Goal: Task Accomplishment & Management: Manage account settings

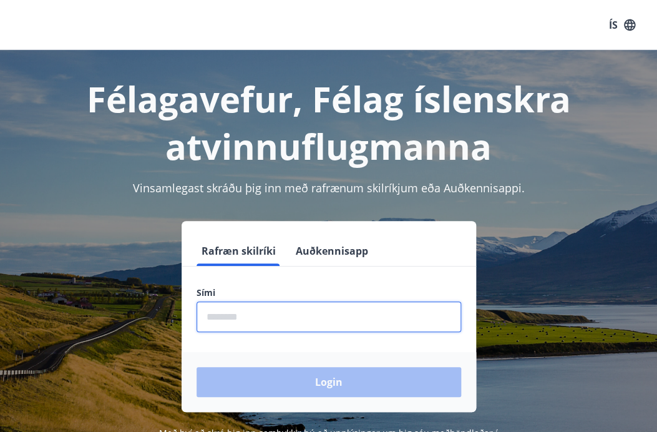
click at [261, 308] on input "phone" at bounding box center [328, 316] width 264 height 31
type input "********"
click at [196, 367] on button "Login" at bounding box center [328, 382] width 264 height 30
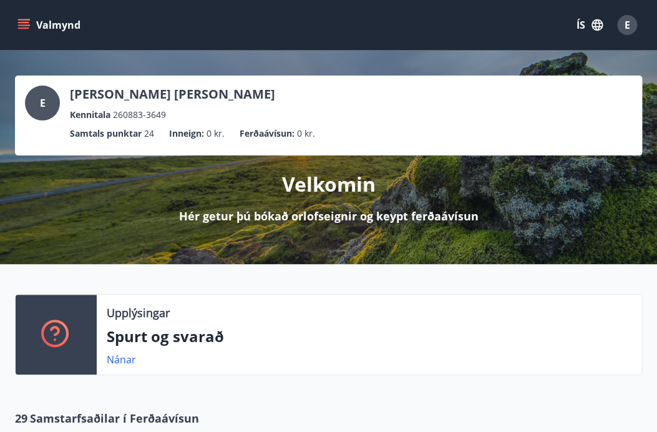
scroll to position [175, 0]
